Goal: Task Accomplishment & Management: Use online tool/utility

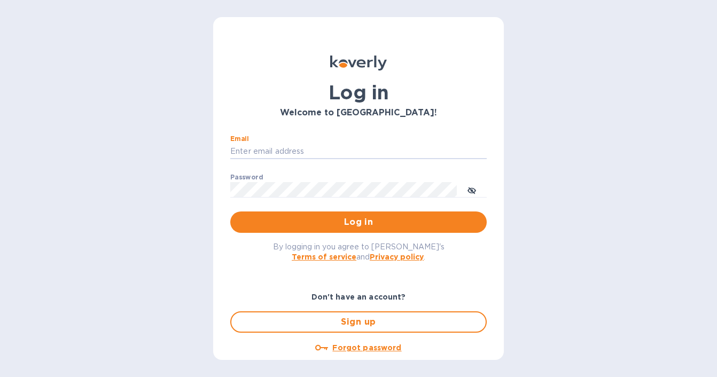
type input "[EMAIL_ADDRESS][DOMAIN_NAME]"
click at [356, 222] on button "Log in" at bounding box center [358, 221] width 256 height 21
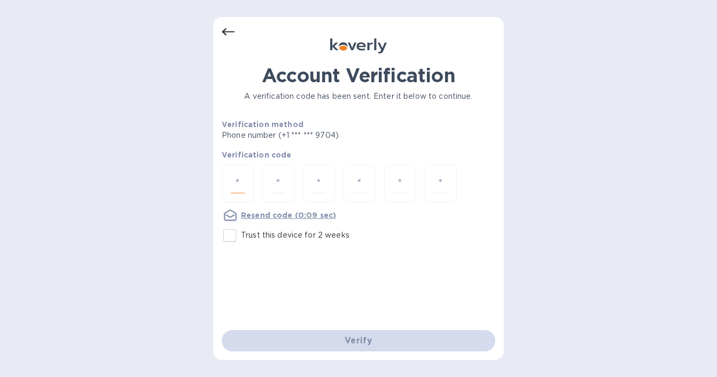
click at [239, 182] on input "number" at bounding box center [238, 184] width 14 height 20
type input "1"
type input "6"
type input "5"
type input "1"
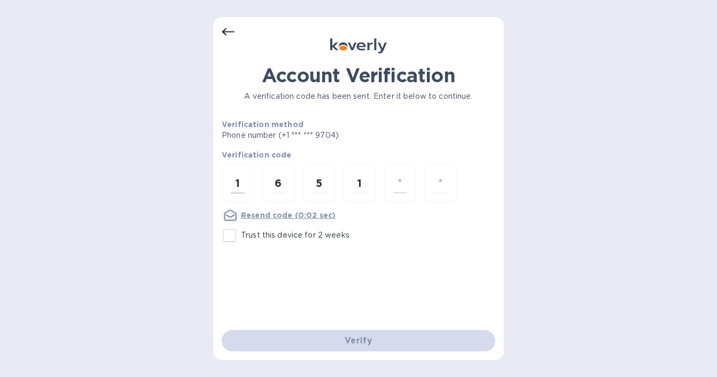
type input "9"
type input "0"
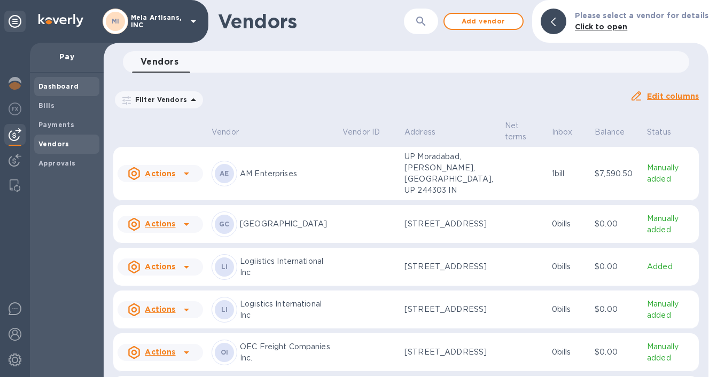
click at [52, 86] on b "Dashboard" at bounding box center [58, 86] width 41 height 8
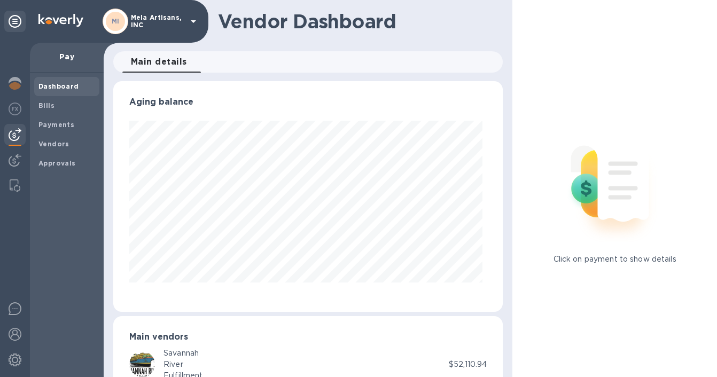
click at [64, 56] on p "Pay" at bounding box center [66, 56] width 57 height 11
click at [172, 24] on p "Mela Artisans, INC" at bounding box center [157, 21] width 53 height 15
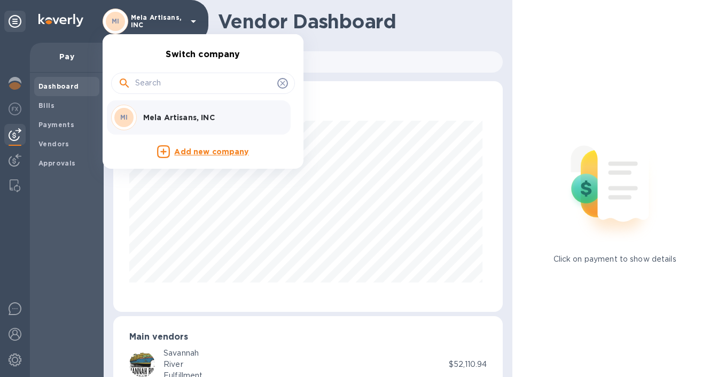
click at [172, 24] on div at bounding box center [358, 188] width 717 height 377
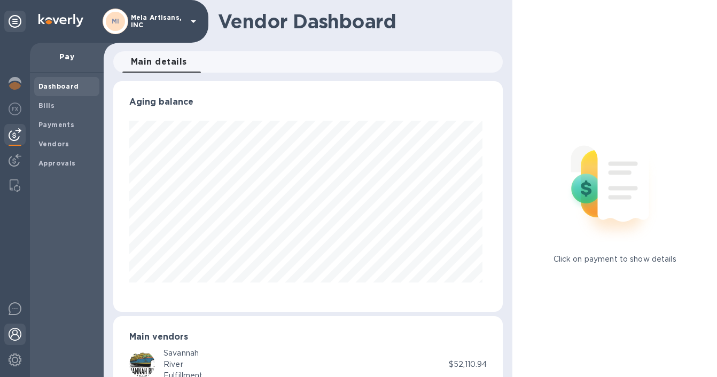
click at [17, 334] on img at bounding box center [15, 334] width 13 height 13
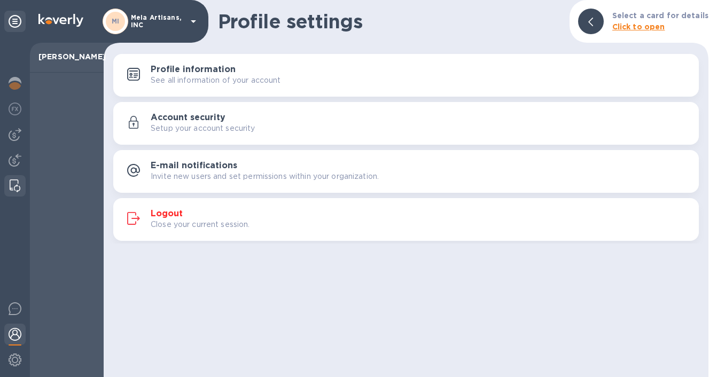
click at [20, 187] on img at bounding box center [15, 185] width 11 height 13
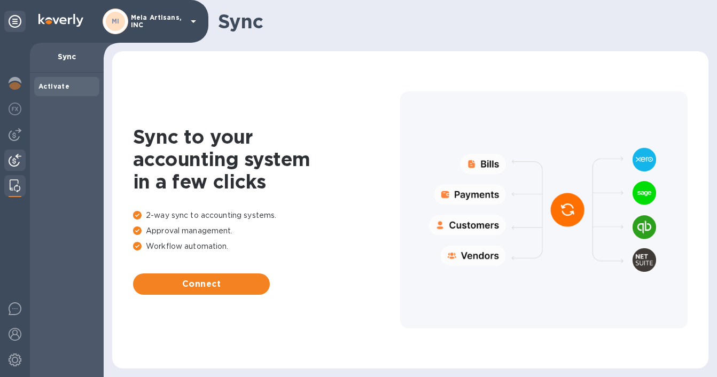
click at [10, 167] on div at bounding box center [14, 161] width 21 height 23
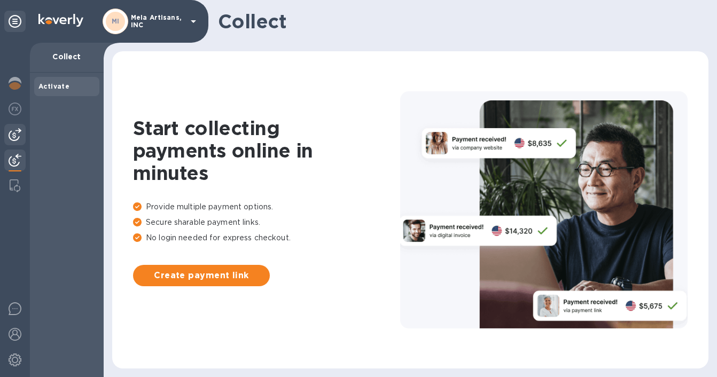
click at [15, 142] on div at bounding box center [14, 134] width 21 height 21
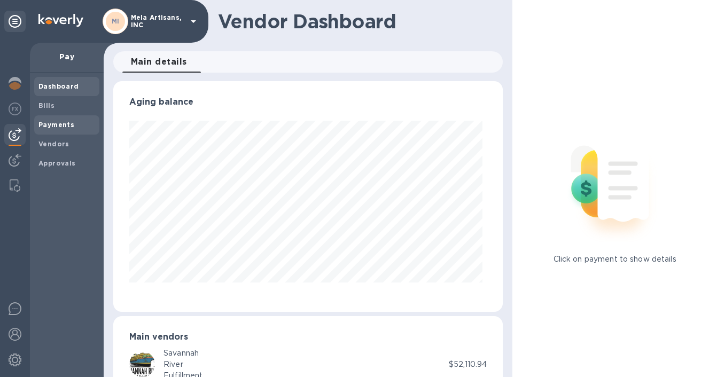
click at [55, 127] on b "Payments" at bounding box center [56, 125] width 36 height 8
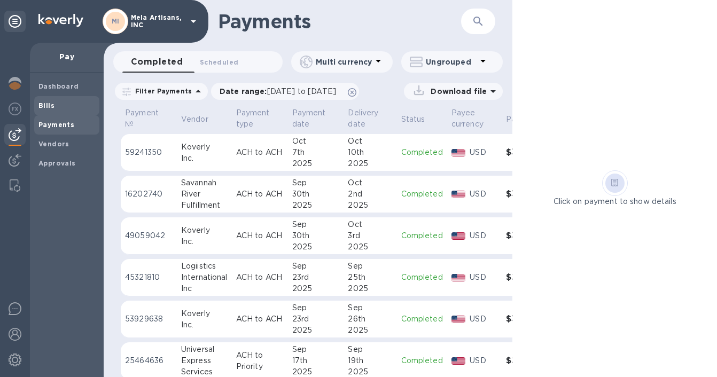
click at [39, 102] on b "Bills" at bounding box center [46, 105] width 16 height 8
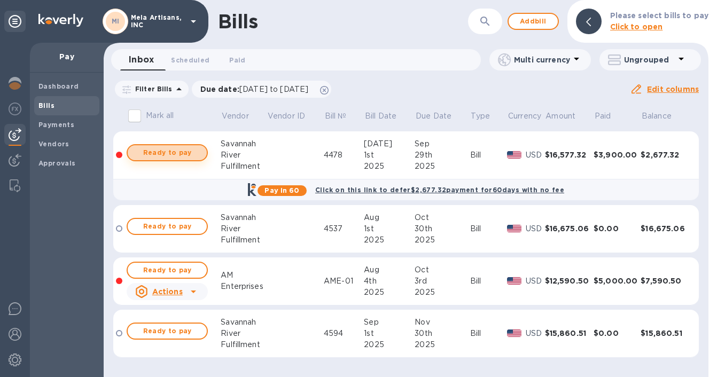
click at [183, 152] on span "Ready to pay" at bounding box center [167, 152] width 62 height 13
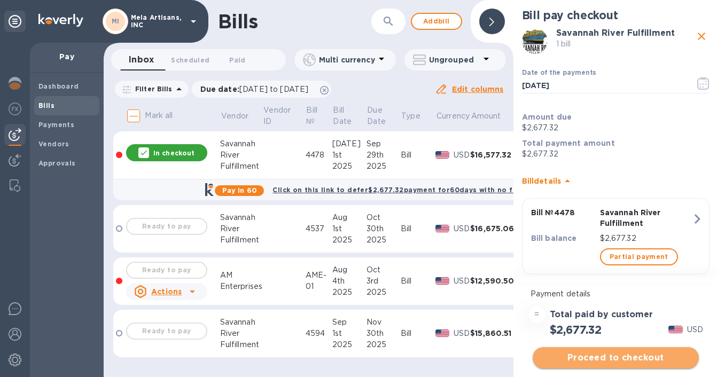
click at [607, 359] on span "Proceed to checkout" at bounding box center [615, 357] width 149 height 13
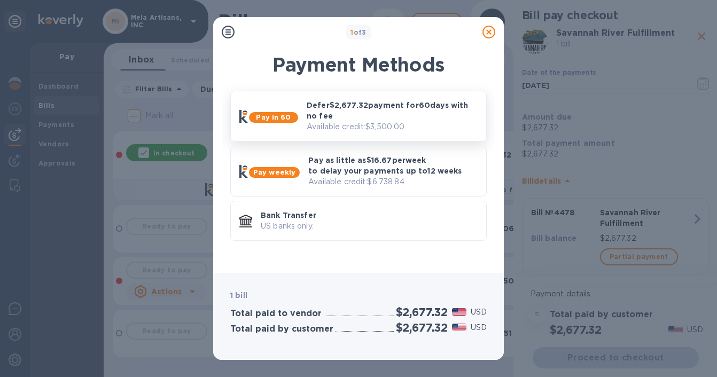
click at [272, 117] on b "Pay in 60" at bounding box center [273, 117] width 35 height 8
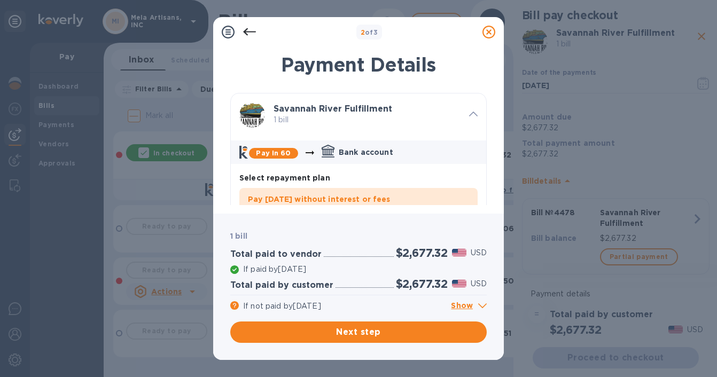
click at [482, 305] on icon at bounding box center [482, 305] width 9 height 5
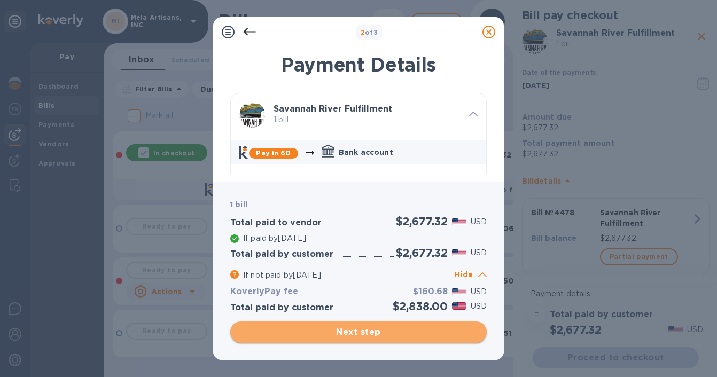
click at [360, 333] on span "Next step" at bounding box center [358, 332] width 239 height 13
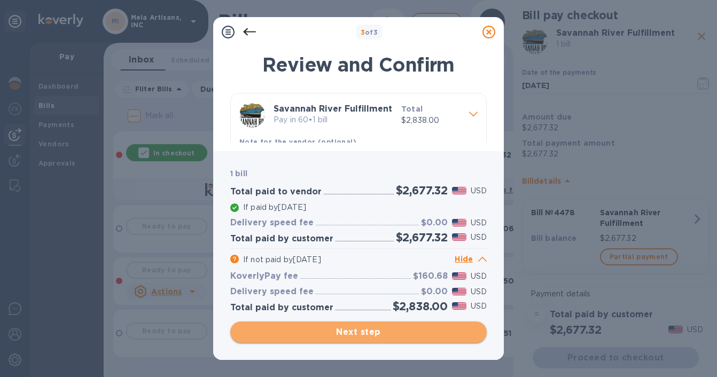
click at [360, 333] on span "Next step" at bounding box center [358, 332] width 239 height 13
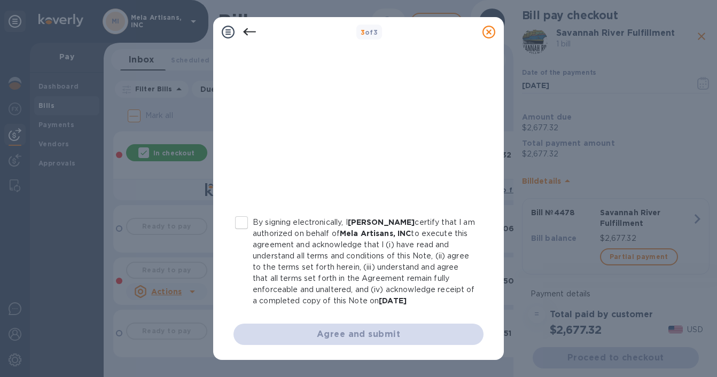
click at [359, 333] on div "Agree and submit" at bounding box center [358, 334] width 250 height 21
click at [241, 223] on input "By signing electronically, I [PERSON_NAME] certify that I am authorized on beha…" at bounding box center [241, 222] width 22 height 22
checkbox input "true"
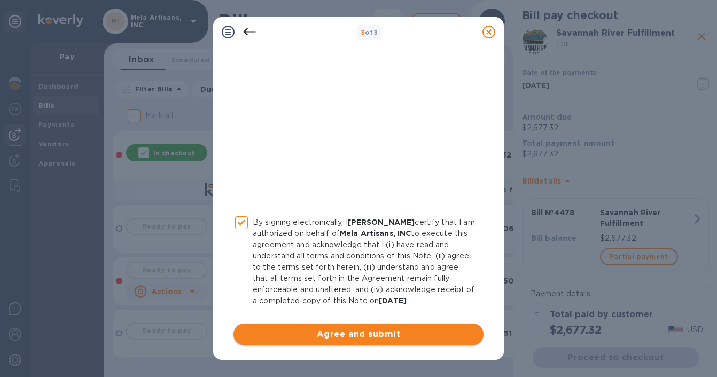
click at [348, 334] on span "Agree and submit" at bounding box center [358, 334] width 233 height 13
